Goal: Task Accomplishment & Management: Use online tool/utility

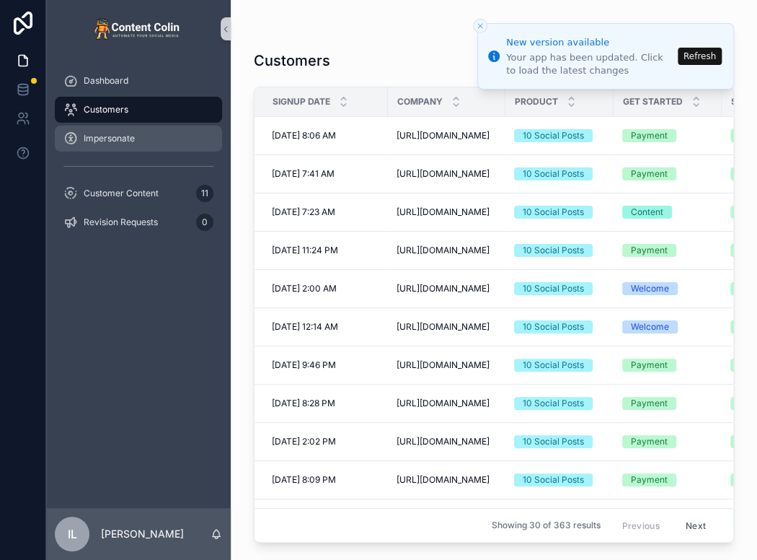
click at [126, 142] on span "Impersonate" at bounding box center [109, 139] width 51 height 12
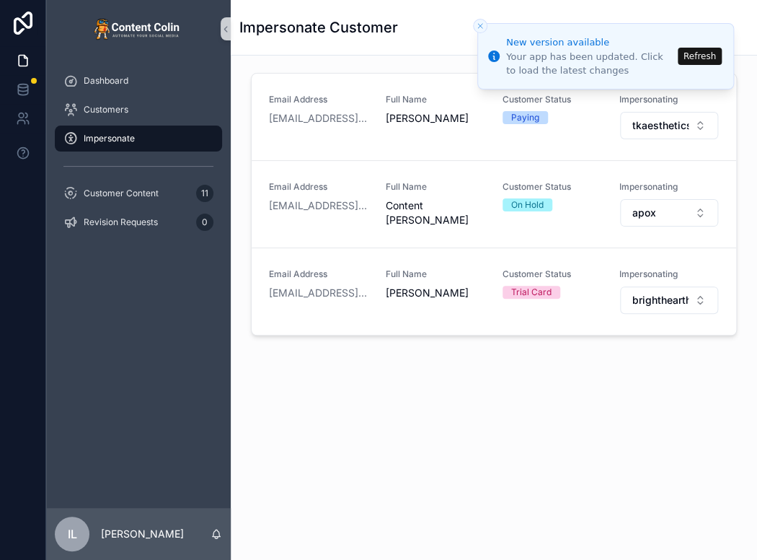
drag, startPoint x: 711, startPoint y: 66, endPoint x: 704, endPoint y: 60, distance: 9.2
click at [708, 66] on li "New version available Your app has been updated. Click to load the latest chang…" at bounding box center [606, 56] width 257 height 66
click at [695, 49] on button "Refresh" at bounding box center [700, 56] width 44 height 17
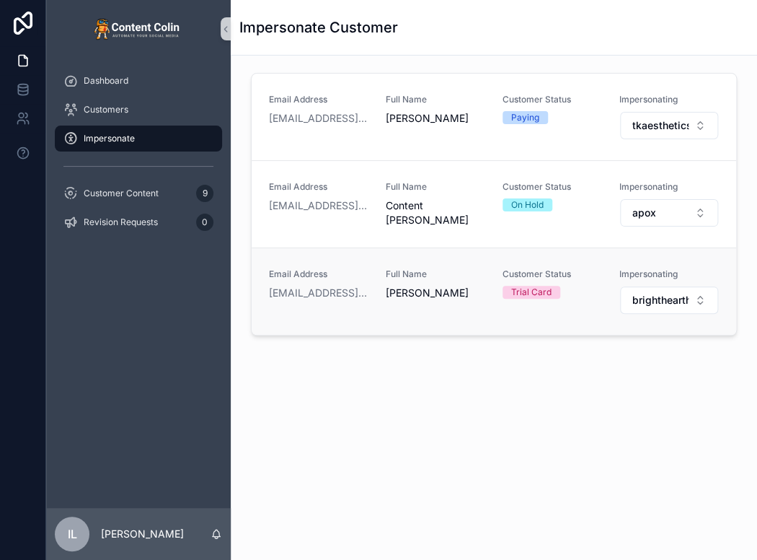
click at [660, 314] on div "Email Address [PERSON_NAME][EMAIL_ADDRESS][DOMAIN_NAME] Full Name [PERSON_NAME]…" at bounding box center [494, 290] width 485 height 87
click at [658, 300] on span "brighthearthwillsestateplanning" at bounding box center [661, 300] width 56 height 14
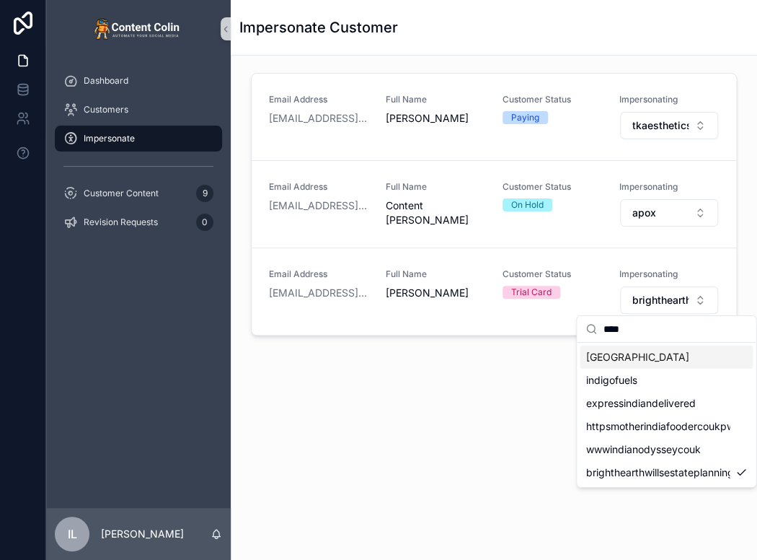
type input "****"
click at [620, 357] on span "[GEOGRAPHIC_DATA]" at bounding box center [637, 357] width 103 height 14
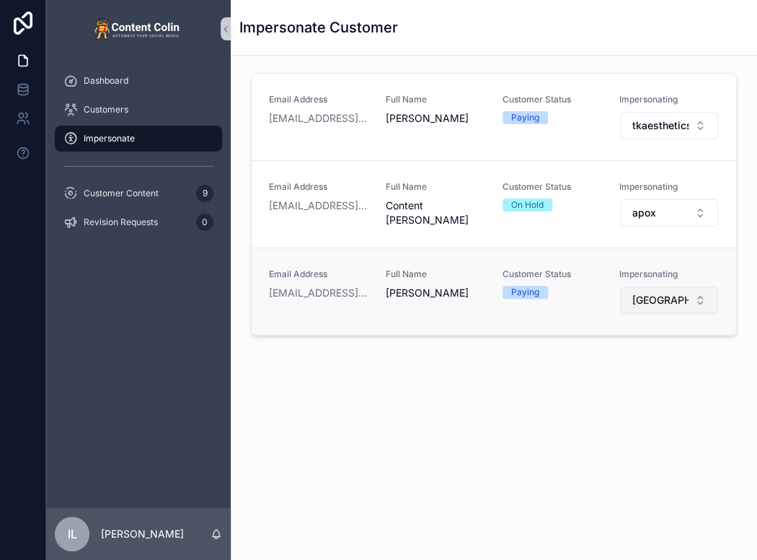
click at [656, 301] on span "[GEOGRAPHIC_DATA]" at bounding box center [661, 300] width 56 height 14
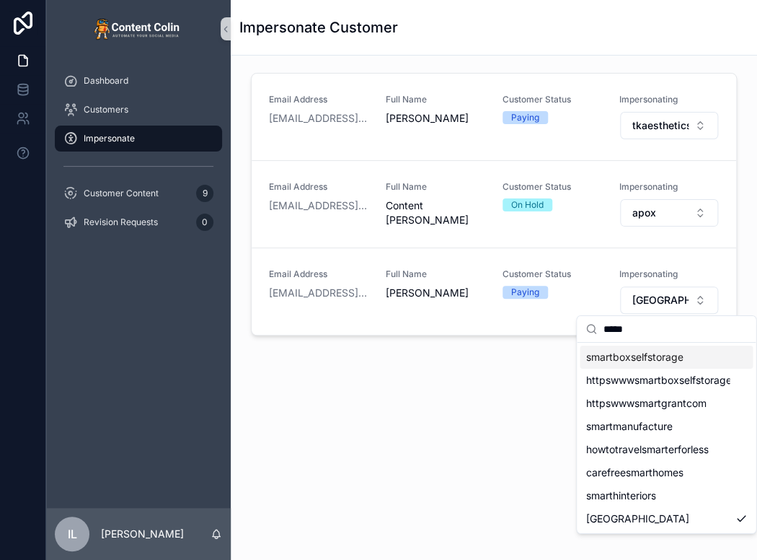
type input "*****"
click at [687, 363] on div "smartboxselfstorage" at bounding box center [666, 357] width 173 height 23
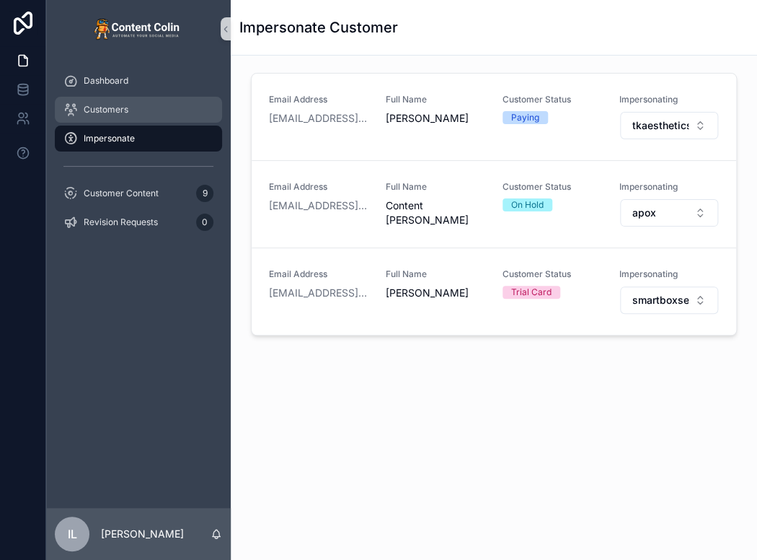
click at [94, 113] on span "Customers" at bounding box center [106, 110] width 45 height 12
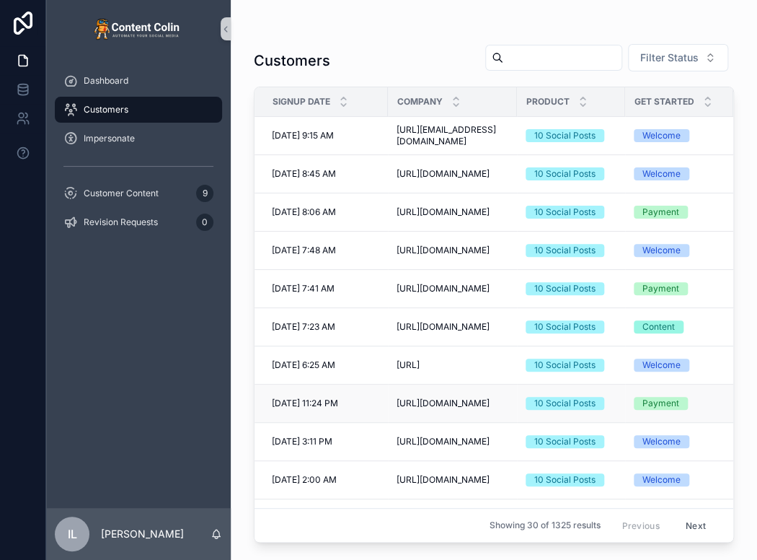
click at [424, 404] on span "[URL][DOMAIN_NAME]" at bounding box center [443, 403] width 93 height 12
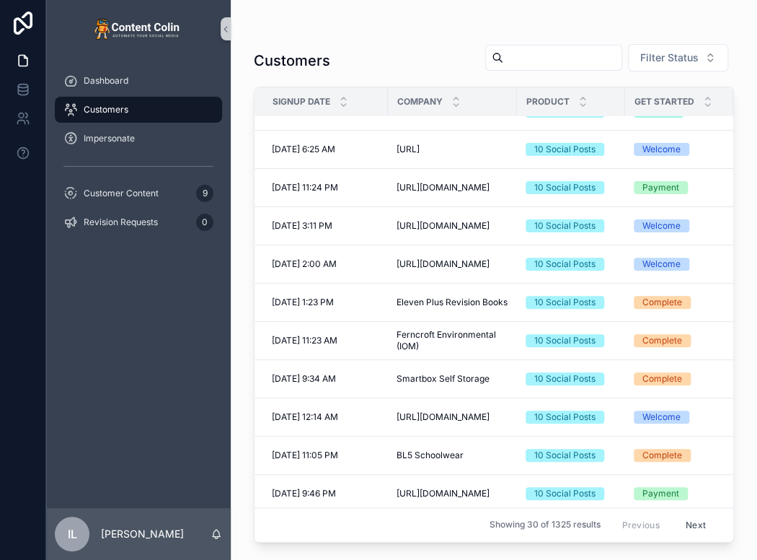
scroll to position [216, 0]
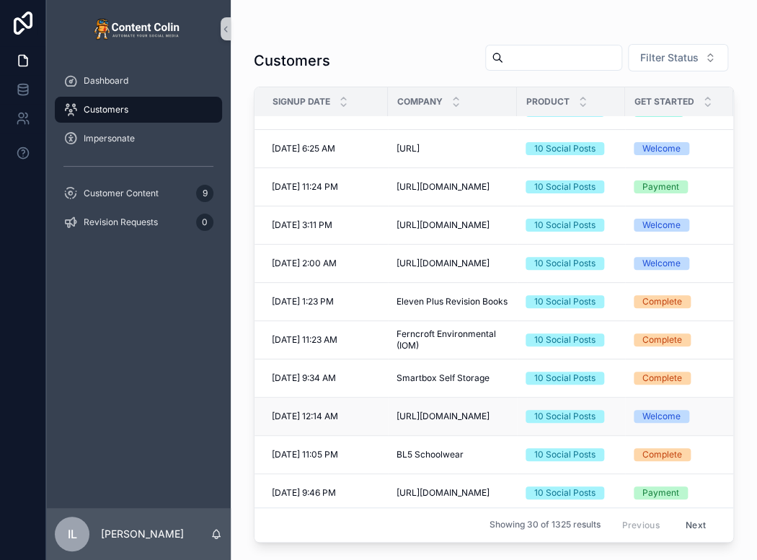
drag, startPoint x: 409, startPoint y: 428, endPoint x: 379, endPoint y: 421, distance: 30.4
click at [379, 421] on tr "[DATE] 12:14 AM [DATE] 12:14 AM [URL][DOMAIN_NAME] [URL][DOMAIN_NAME] 10 Social…" at bounding box center [609, 416] width 708 height 38
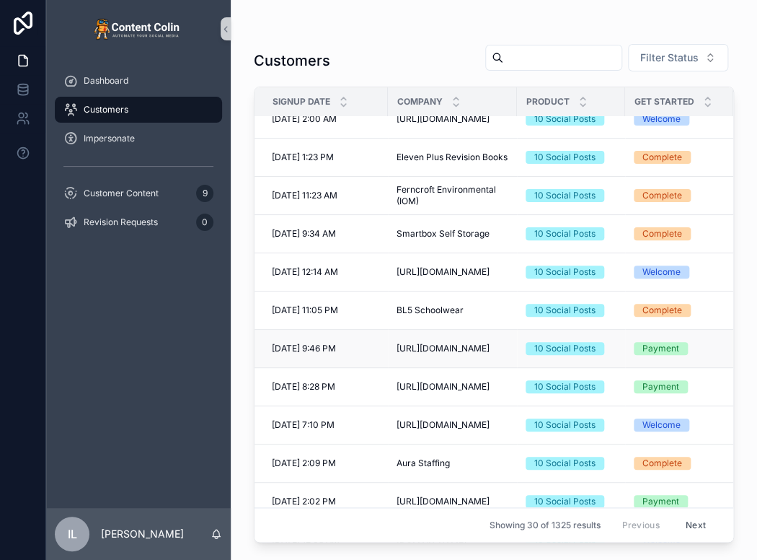
drag, startPoint x: 454, startPoint y: 363, endPoint x: 397, endPoint y: 336, distance: 62.9
click at [397, 336] on td "[URL][DOMAIN_NAME] [URL][DOMAIN_NAME]" at bounding box center [452, 349] width 129 height 38
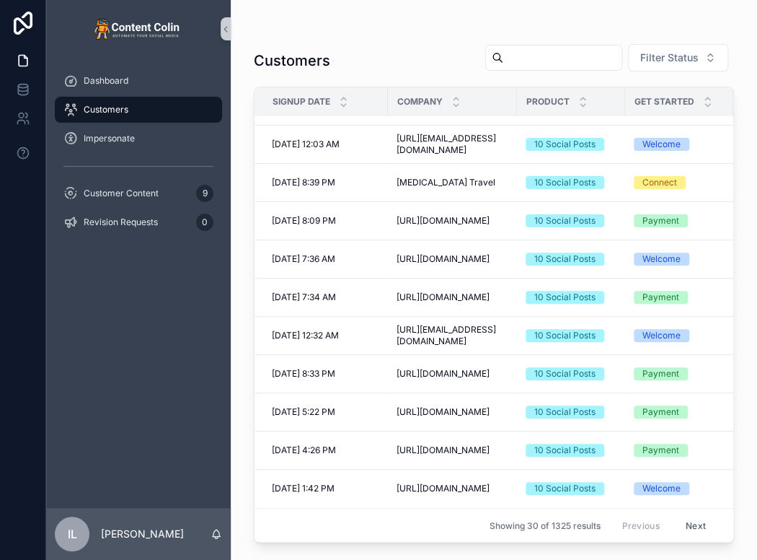
scroll to position [791, 0]
click at [150, 148] on div "Impersonate" at bounding box center [138, 138] width 150 height 23
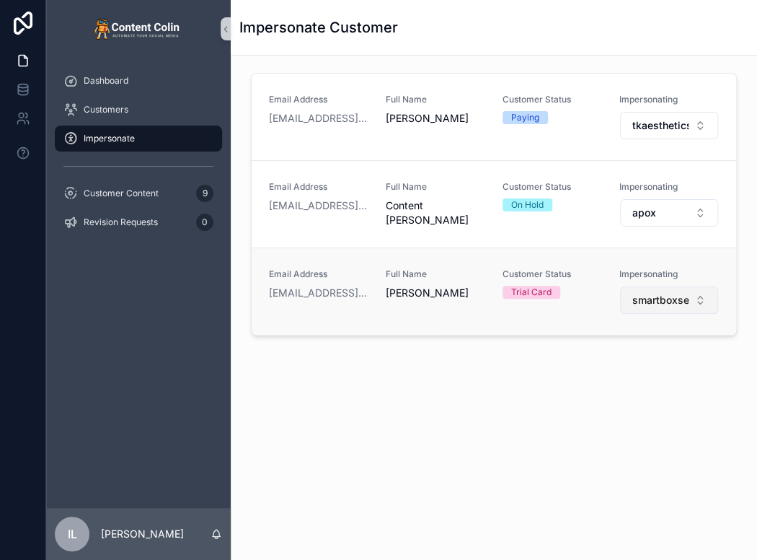
click at [669, 302] on span "smartboxselfstorage" at bounding box center [661, 300] width 56 height 14
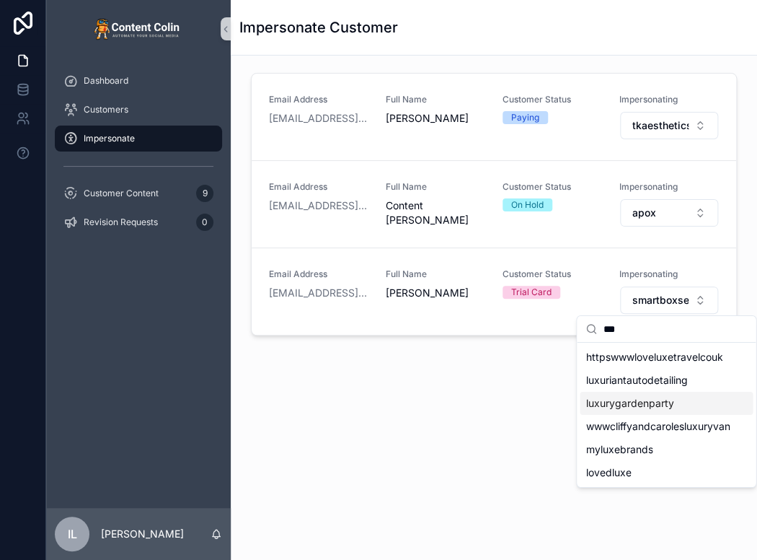
type input "***"
click at [616, 405] on span "luxurygardenparty" at bounding box center [630, 403] width 88 height 14
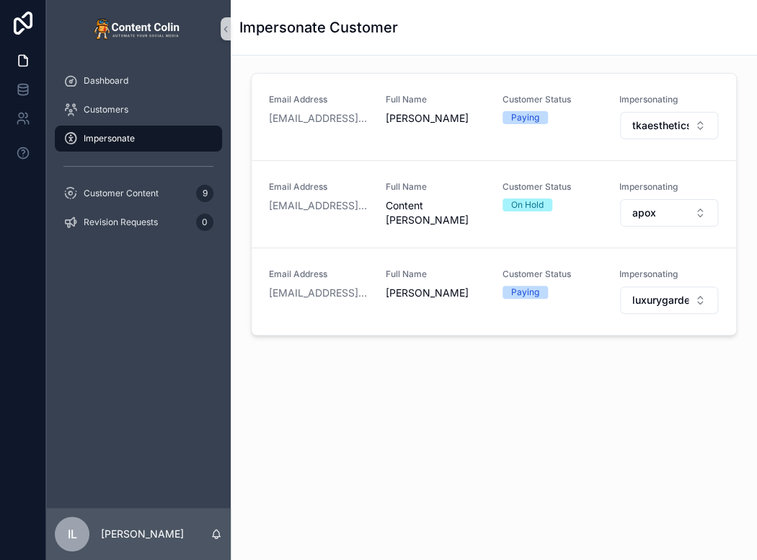
click at [658, 442] on div "Impersonate Customer Email Address [EMAIL_ADDRESS][DOMAIN_NAME] Full Name [PERS…" at bounding box center [494, 231] width 527 height 462
click at [125, 195] on span "Customer Content" at bounding box center [121, 194] width 75 height 12
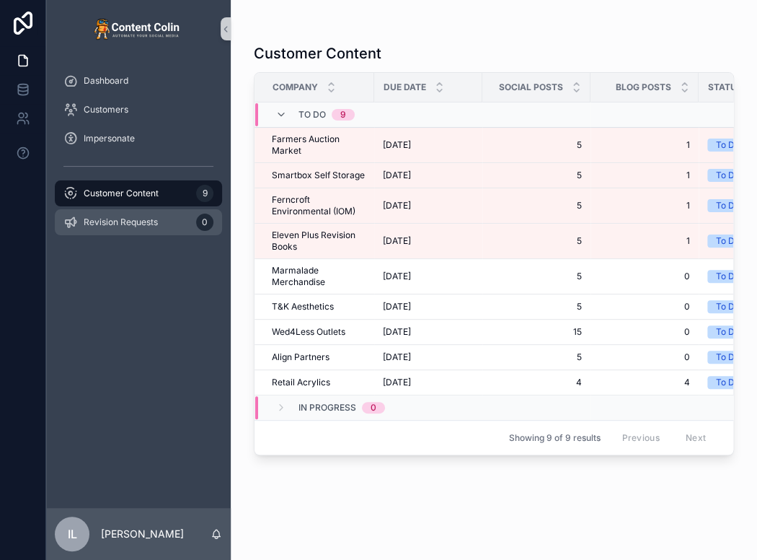
click at [118, 231] on div "Revision Requests 0" at bounding box center [138, 222] width 150 height 23
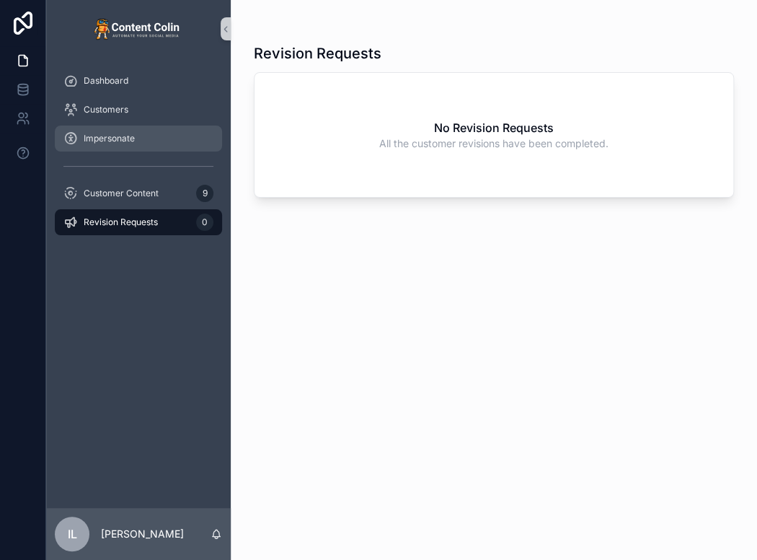
click at [121, 139] on span "Impersonate" at bounding box center [109, 139] width 51 height 12
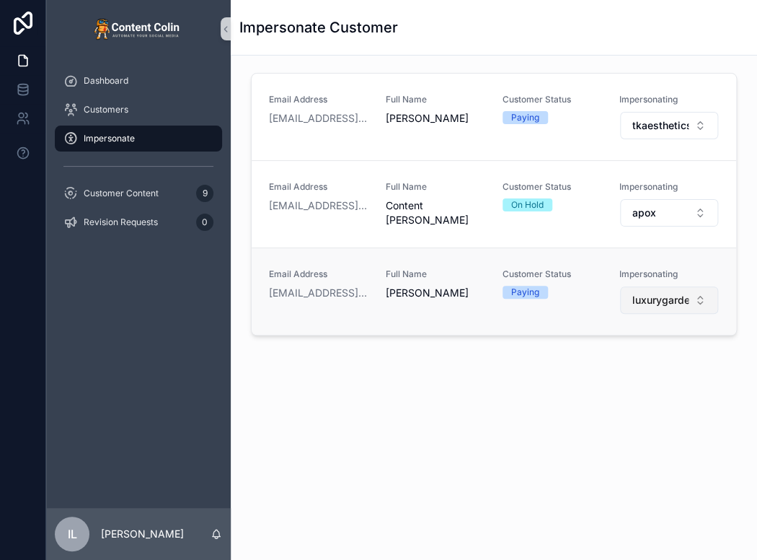
click at [656, 293] on span "luxurygardenparty" at bounding box center [661, 300] width 56 height 14
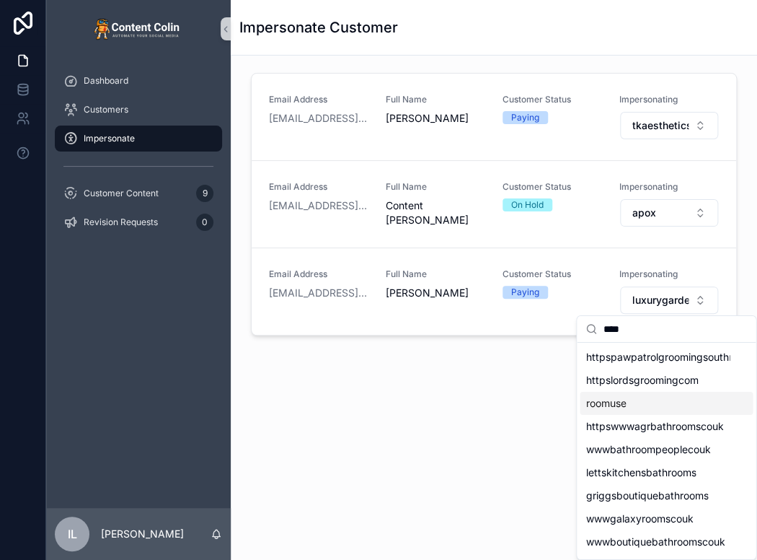
type input "****"
click at [592, 411] on div "roomuse" at bounding box center [666, 403] width 173 height 23
